Goal: Complete application form

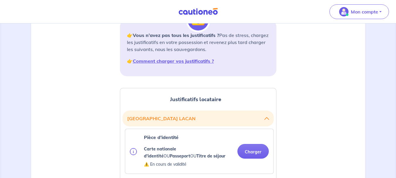
scroll to position [146, 0]
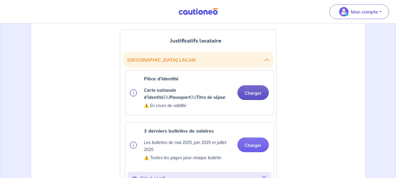
click at [252, 92] on button "Charger" at bounding box center [252, 92] width 31 height 15
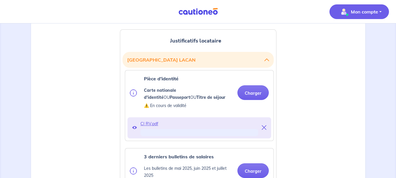
click at [352, 10] on p "Mon compte" at bounding box center [363, 11] width 27 height 7
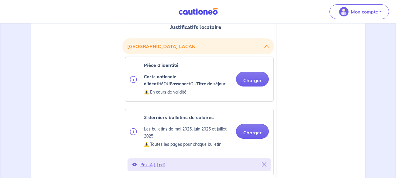
scroll to position [176, 0]
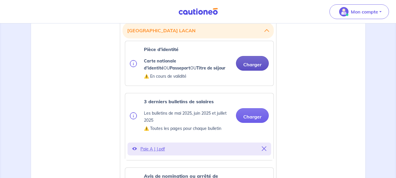
click at [253, 66] on button "Charger" at bounding box center [252, 63] width 33 height 15
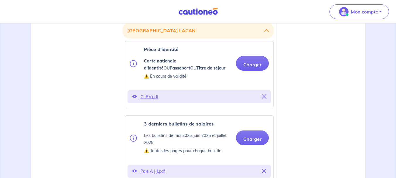
click at [154, 97] on p "CI RV.pdf" at bounding box center [199, 97] width 118 height 8
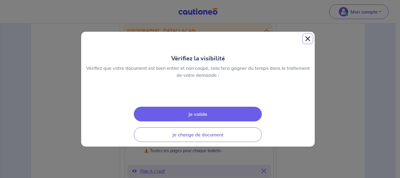
click at [306, 34] on button "Close" at bounding box center [307, 38] width 9 height 9
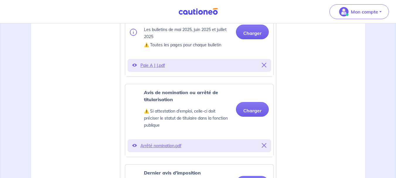
scroll to position [293, 0]
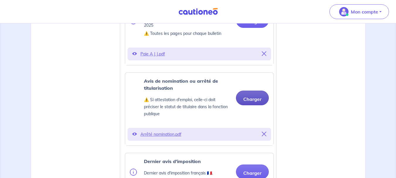
click at [250, 95] on button "Charger" at bounding box center [252, 97] width 33 height 15
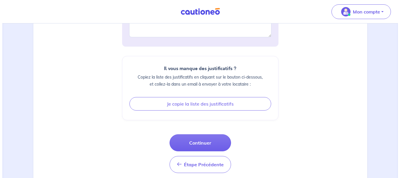
scroll to position [899, 0]
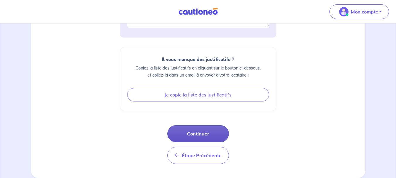
click at [192, 133] on button "Continuer" at bounding box center [197, 133] width 61 height 17
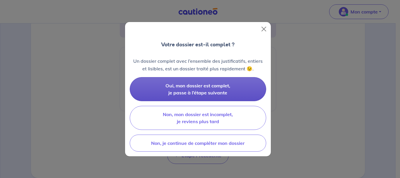
click at [198, 88] on span "Oui, mon dossier est complet, je passe à l’étape suivante" at bounding box center [197, 89] width 65 height 13
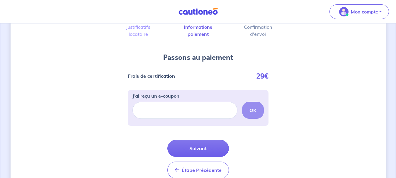
scroll to position [59, 0]
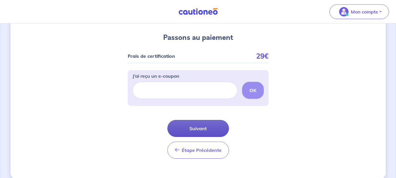
click at [199, 129] on button "Suivant" at bounding box center [197, 128] width 61 height 17
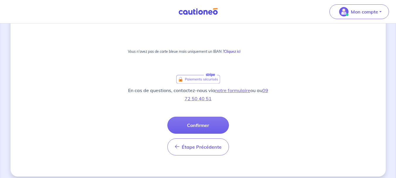
scroll to position [370, 0]
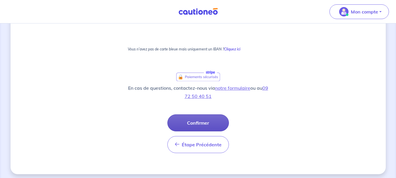
click at [202, 123] on button "Confirmer" at bounding box center [197, 122] width 61 height 17
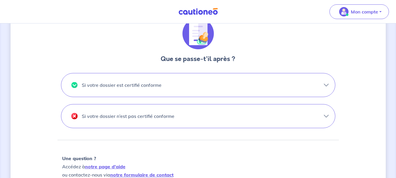
scroll to position [176, 0]
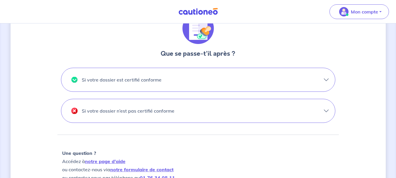
click at [132, 83] on p "Si votre dossier est certifié conforme" at bounding box center [122, 79] width 80 height 9
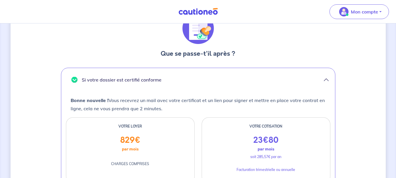
scroll to position [205, 0]
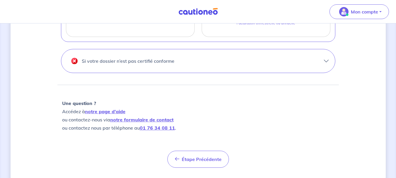
click at [213, 63] on button "Si votre dossier n’est pas certifié conforme" at bounding box center [197, 60] width 273 height 23
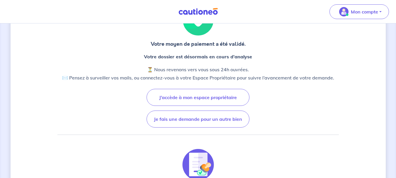
scroll to position [38, 0]
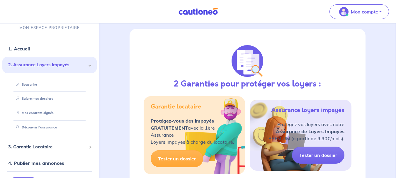
scroll to position [59, 0]
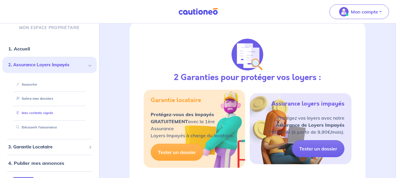
click at [36, 113] on link "Mes contrats signés" at bounding box center [34, 113] width 40 height 4
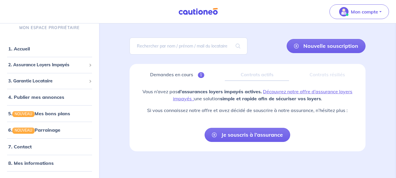
scroll to position [32, 0]
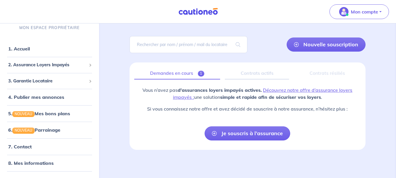
click at [180, 73] on link "Demandes en cours 1" at bounding box center [177, 73] width 86 height 12
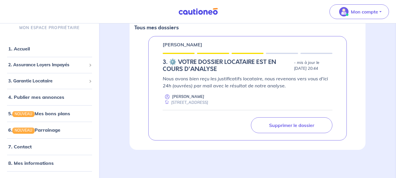
scroll to position [12, 0]
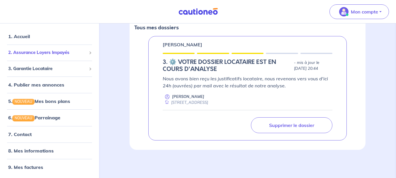
click at [42, 54] on span "2. Assurance Loyers Impayés" at bounding box center [47, 52] width 78 height 7
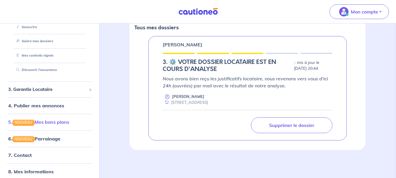
scroll to position [78, 0]
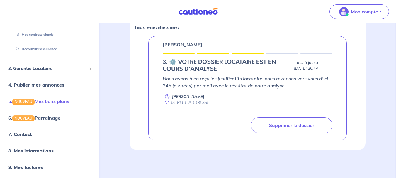
click at [42, 101] on link "5. NOUVEAU Mes bons plans" at bounding box center [38, 101] width 61 height 6
